Goal: Complete application form: Complete application form

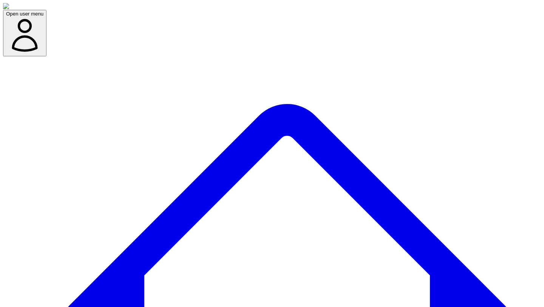
scroll to position [240, 0]
copy div "No clear speech detected."
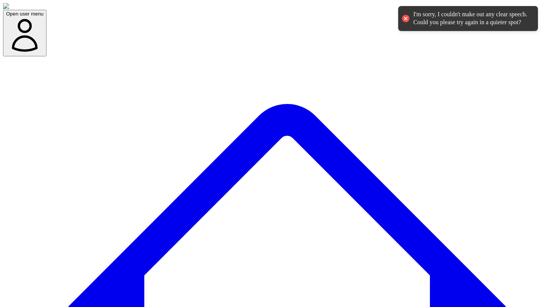
scroll to position [240, 0]
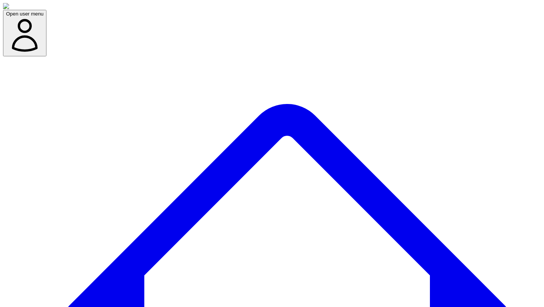
type textarea "********"
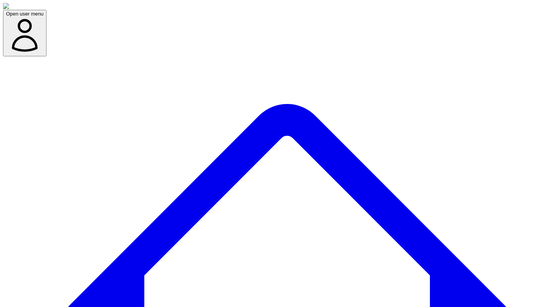
scroll to position [325, 0]
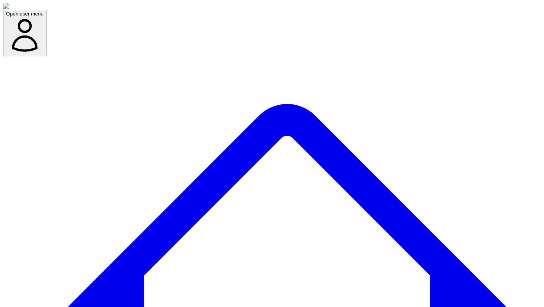
scroll to position [325, 0]
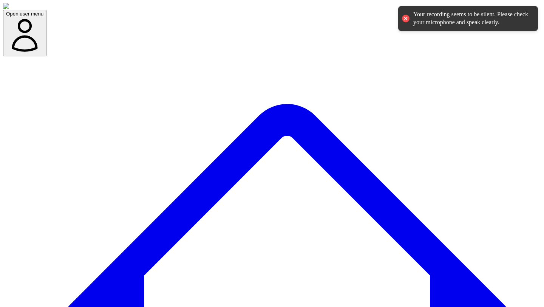
scroll to position [325, 0]
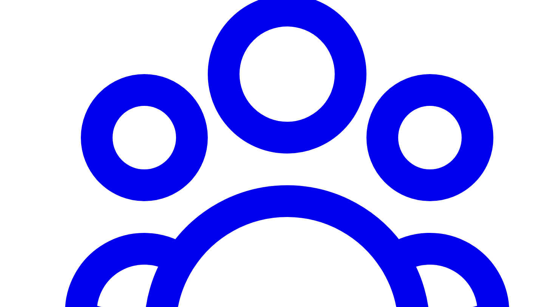
type input "****"
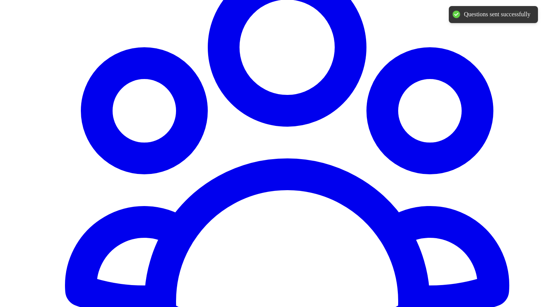
scroll to position [675, 0]
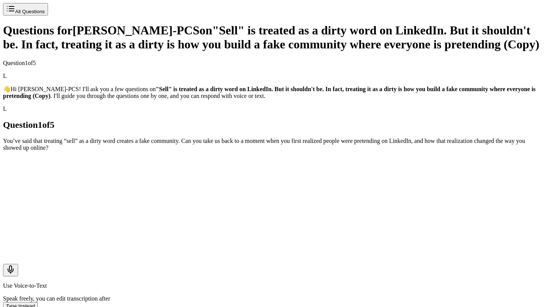
click at [18, 264] on button "Use Voice-to-Text" at bounding box center [10, 270] width 15 height 12
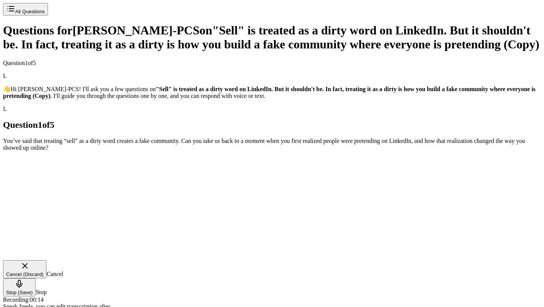
click at [24, 279] on icon "Stop Recording - Save Audio" at bounding box center [19, 283] width 9 height 9
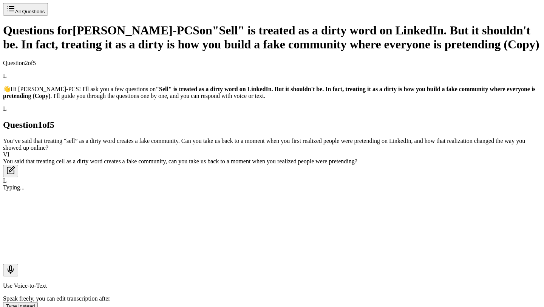
scroll to position [26, 0]
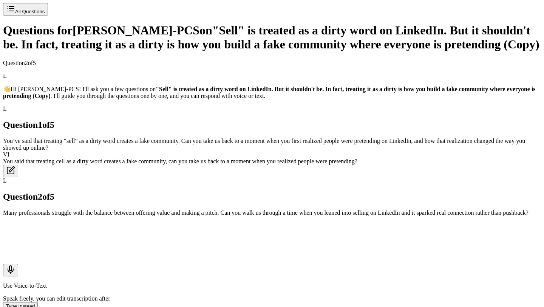
click at [15, 265] on icon "Use Voice-to-Text" at bounding box center [10, 269] width 9 height 9
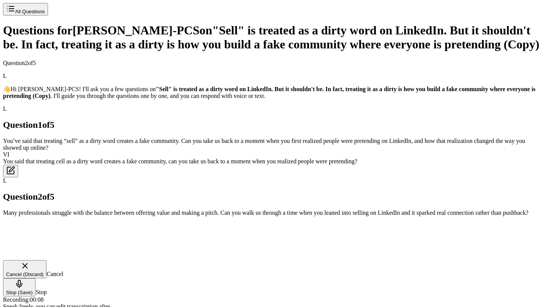
click at [20, 280] on icon "Stop Recording - Save Audio" at bounding box center [19, 282] width 2 height 5
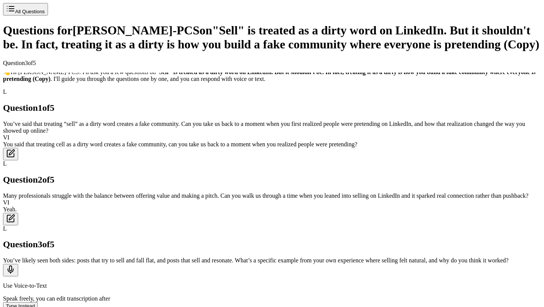
scroll to position [112, 0]
click at [13, 269] on icon "Use Voice-to-Text" at bounding box center [10, 270] width 5 height 3
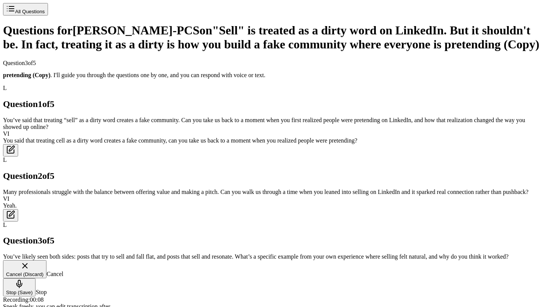
click at [29, 261] on icon "Cancel Recording - Discard Audio" at bounding box center [24, 265] width 9 height 9
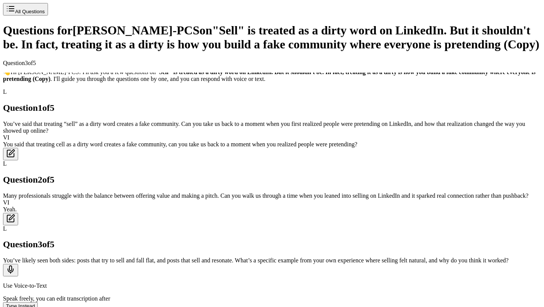
click at [18, 264] on button "Use Voice-to-Text" at bounding box center [10, 270] width 15 height 12
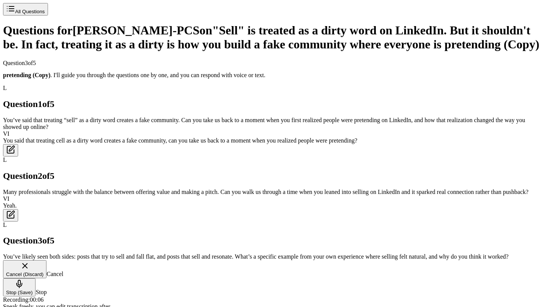
click at [22, 283] on icon "Stop Recording - Save Audio" at bounding box center [19, 284] width 5 height 3
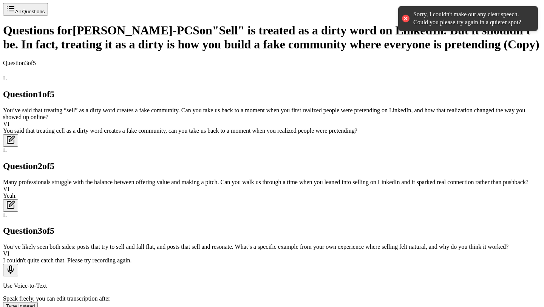
scroll to position [138, 0]
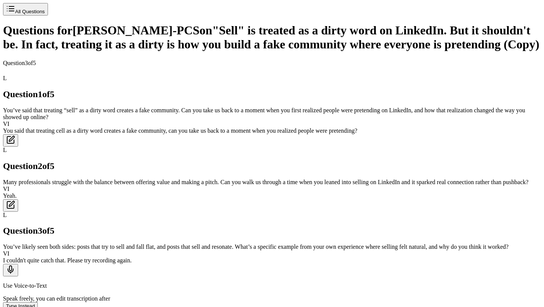
click at [15, 265] on icon "Use Voice-to-Text" at bounding box center [10, 269] width 9 height 9
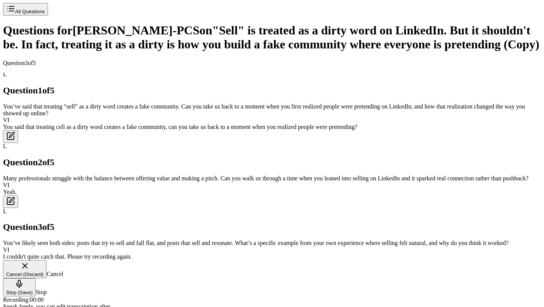
scroll to position [128, 0]
click at [20, 280] on icon "Stop Recording - Save Audio" at bounding box center [19, 282] width 2 height 5
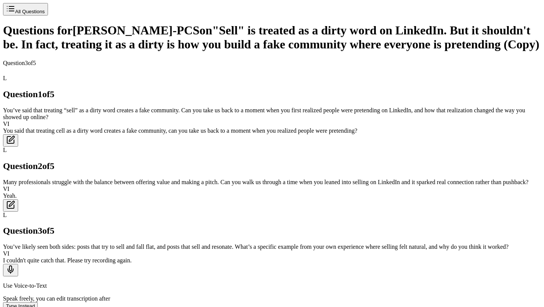
click at [15, 265] on icon "Use Voice-to-Text" at bounding box center [10, 269] width 9 height 9
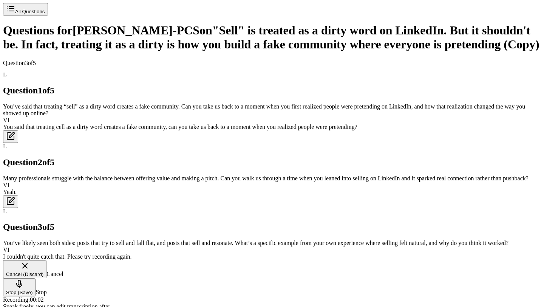
click at [36, 278] on button "Stop (Save)" at bounding box center [19, 287] width 32 height 18
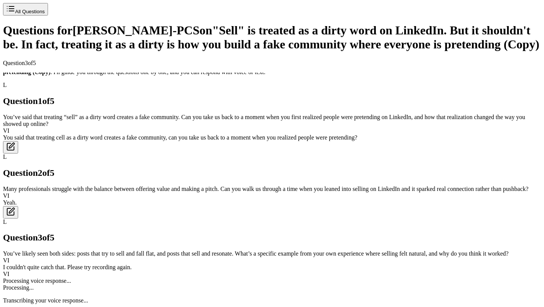
scroll to position [163, 0]
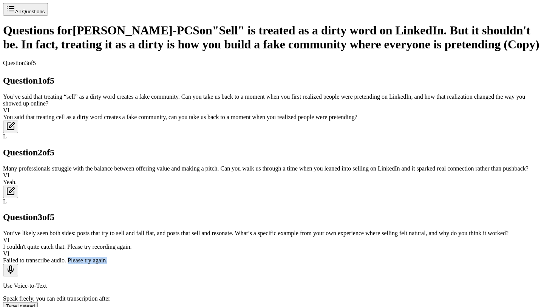
drag, startPoint x: 334, startPoint y: 204, endPoint x: 387, endPoint y: 204, distance: 53.6
click at [387, 257] on div "Failed to transcribe audio. Please try again." at bounding box center [272, 260] width 538 height 7
click at [447, 201] on main "L 👋 Hi [PERSON_NAME]-PCS! I'll ask you a few questions on "Sell" is treated as …" at bounding box center [272, 168] width 538 height 191
click at [15, 265] on icon "Use Voice-to-Text" at bounding box center [10, 269] width 9 height 9
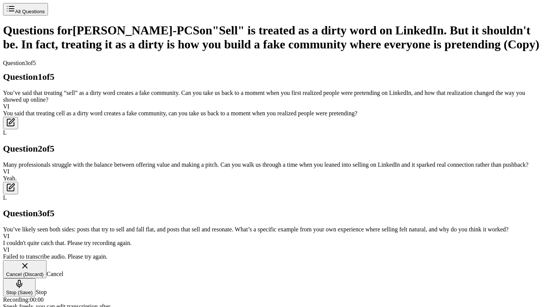
scroll to position [153, 0]
click at [24, 279] on icon "Stop Recording - Save Audio" at bounding box center [19, 283] width 9 height 9
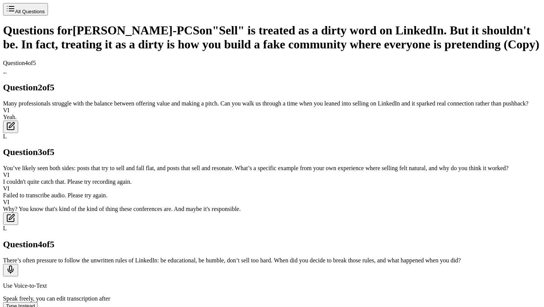
scroll to position [258, 0]
click at [38, 302] on button "Type Instead" at bounding box center [20, 306] width 35 height 8
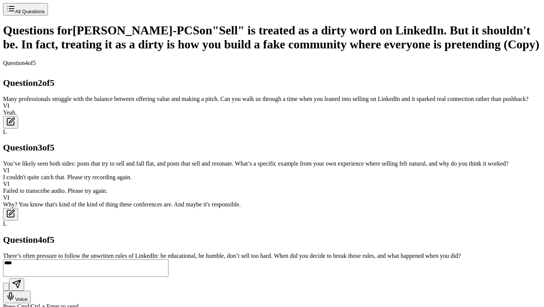
type textarea "****"
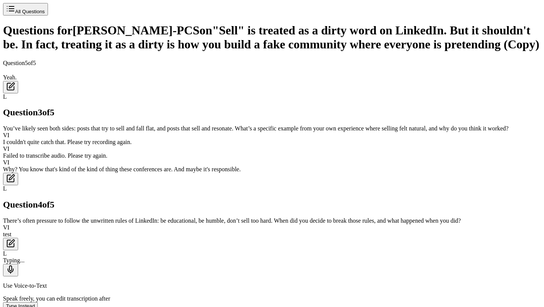
scroll to position [343, 0]
